Goal: Check status: Check status

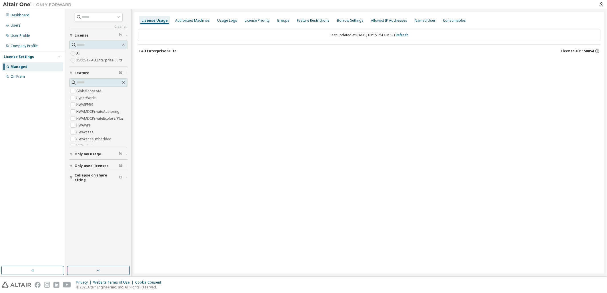
click at [152, 53] on div "AU Enterprise Suite" at bounding box center [158, 51] width 35 height 5
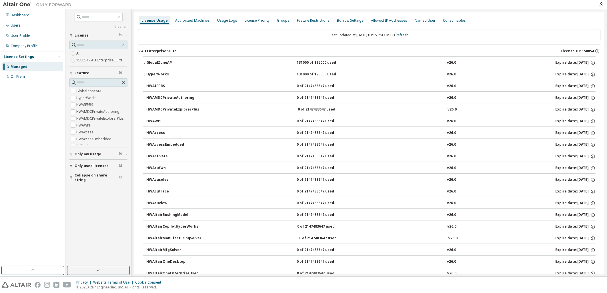
click at [152, 53] on div "AU Enterprise Suite" at bounding box center [158, 51] width 35 height 5
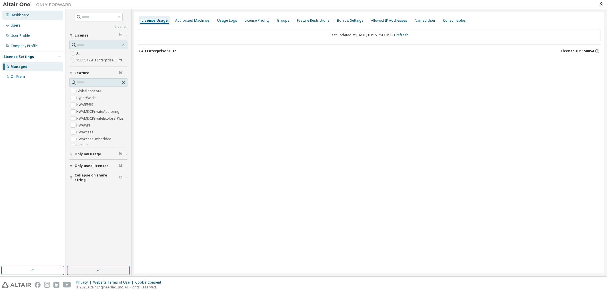
click at [42, 17] on div "Dashboard" at bounding box center [32, 15] width 61 height 9
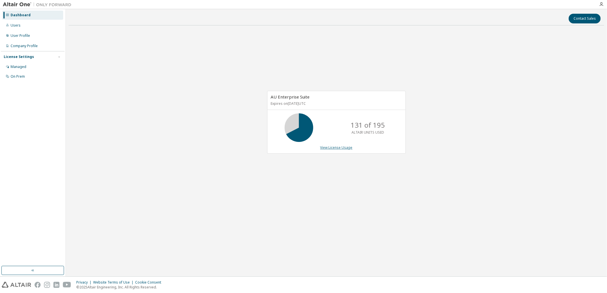
click at [339, 146] on link "View License Usage" at bounding box center [336, 147] width 32 height 5
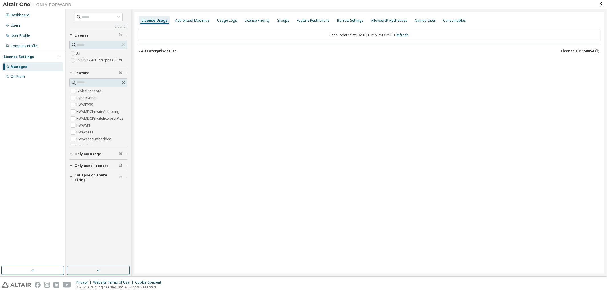
click at [90, 164] on span "Only used licenses" at bounding box center [92, 166] width 34 height 5
click at [79, 174] on label "Yes" at bounding box center [79, 174] width 7 height 7
click at [88, 146] on button "Only used licenses" at bounding box center [98, 143] width 58 height 13
click at [153, 53] on div "AU Enterprise Suite License ID: 158854" at bounding box center [370, 51] width 459 height 5
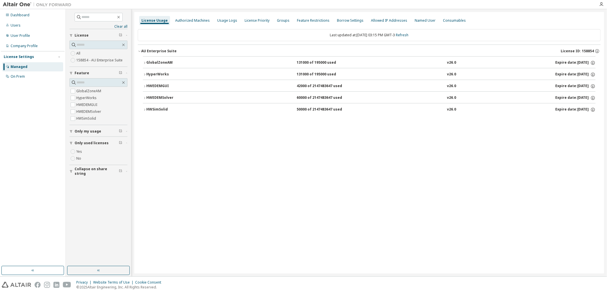
click at [172, 112] on button "HWSimSolid 50000 of 2147483647 used v26.0 Expire date: [DATE]" at bounding box center [369, 109] width 452 height 13
click at [248, 110] on div "HWSimSolid 50000 of 2147483647 used v26.0 Expire date: [DATE]" at bounding box center [370, 109] width 449 height 5
click at [242, 99] on div "HWEDEMSolver 60000 of 2147483647 used v26.0 Expire date: [DATE]" at bounding box center [370, 97] width 449 height 5
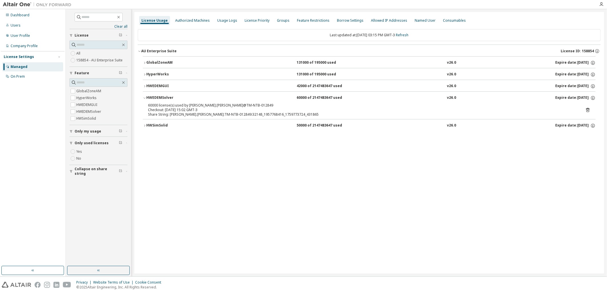
click at [266, 97] on div "HWEDEMSolver 60000 of 2147483647 used v26.0 Expire date: [DATE]" at bounding box center [370, 97] width 449 height 5
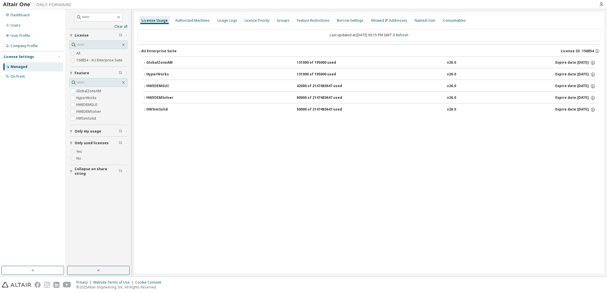
click at [229, 88] on div "HWEDEMGUI 42000 of 2147483647 used v26.0 Expire date: [DATE]" at bounding box center [370, 86] width 449 height 5
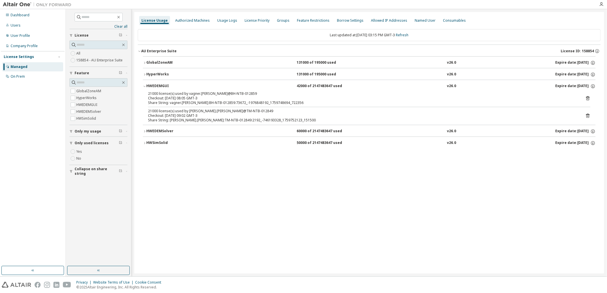
click at [278, 92] on div "21000 license(s) used by vagner.[PERSON_NAME]@BH-NTB-012859" at bounding box center [362, 93] width 428 height 5
click at [278, 87] on div "HWEDEMGUI 42000 of 2147483647 used v26.0 Expire date: [DATE]" at bounding box center [370, 86] width 449 height 5
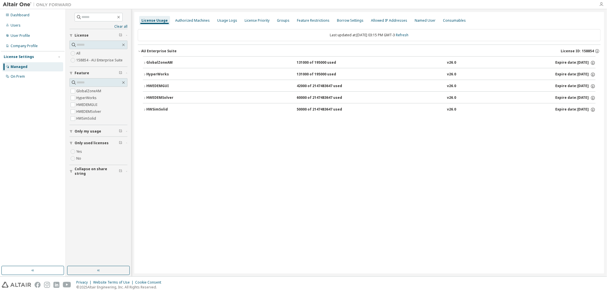
click at [603, 3] on icon "button" at bounding box center [601, 4] width 5 height 5
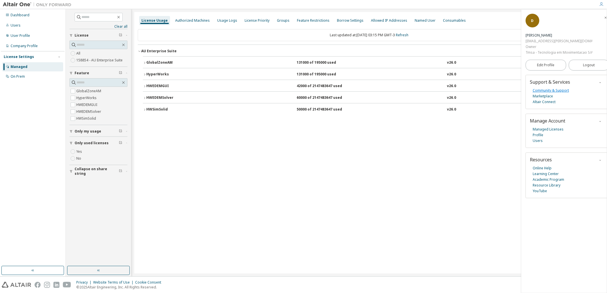
click at [566, 92] on link "Community & Support" at bounding box center [550, 91] width 36 height 6
